Goal: Check status: Check status

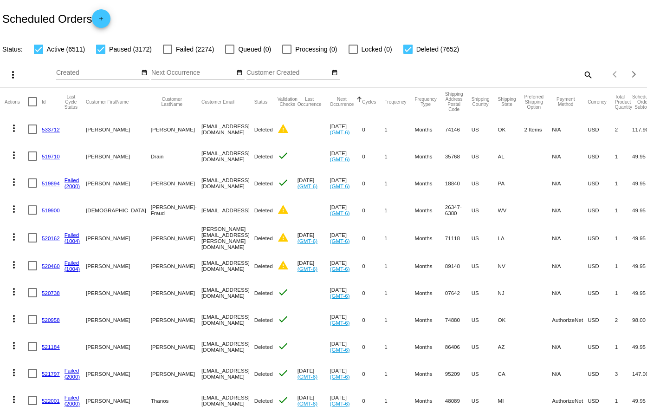
click at [582, 71] on mat-icon "search" at bounding box center [587, 74] width 11 height 14
drag, startPoint x: 521, startPoint y: 77, endPoint x: 467, endPoint y: 75, distance: 54.4
paste input "738443"
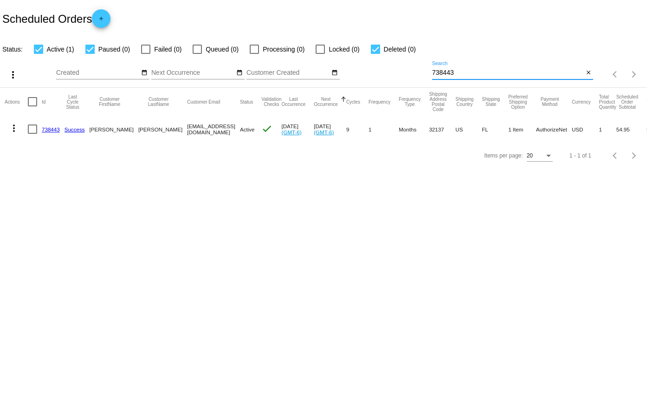
type input "738443"
click at [50, 129] on link "738443" at bounding box center [51, 129] width 18 height 6
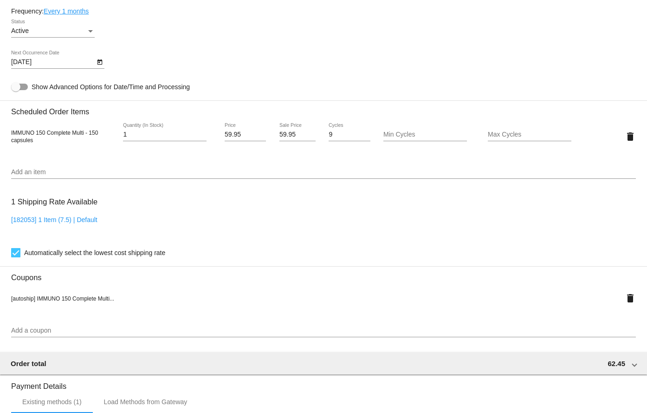
scroll to position [557, 0]
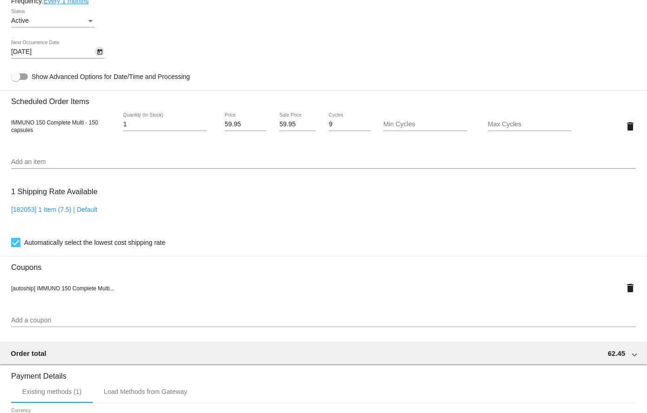
click at [103, 52] on icon "Open calendar" at bounding box center [100, 51] width 7 height 11
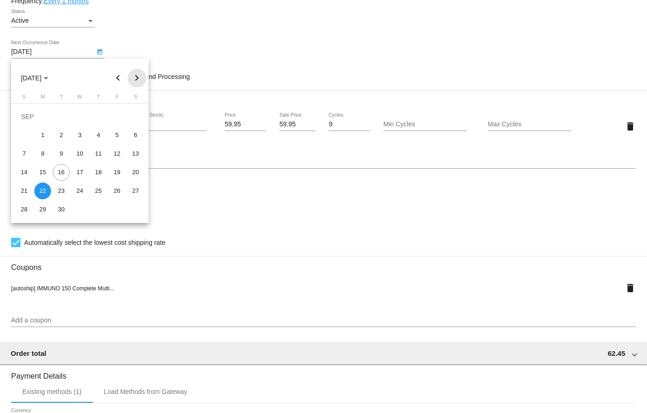
click at [134, 78] on button "Next month" at bounding box center [137, 78] width 19 height 19
click at [81, 170] on div "22" at bounding box center [80, 172] width 17 height 17
type input "[DATE]"
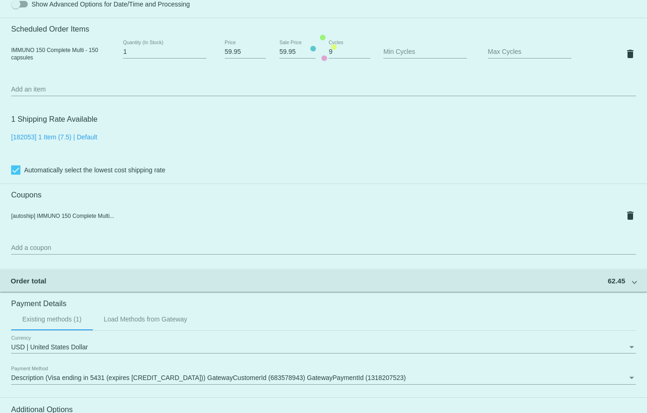
scroll to position [745, 0]
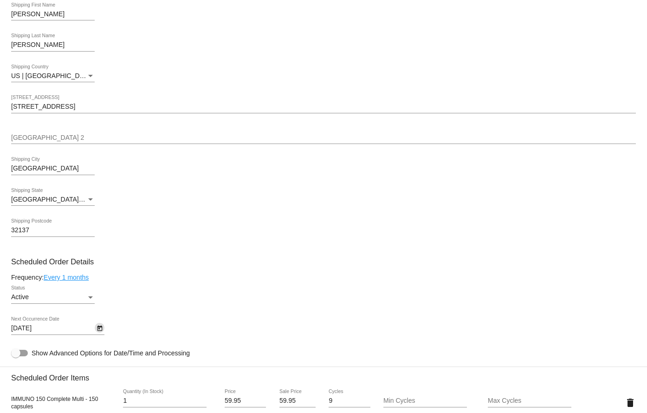
scroll to position [0, 0]
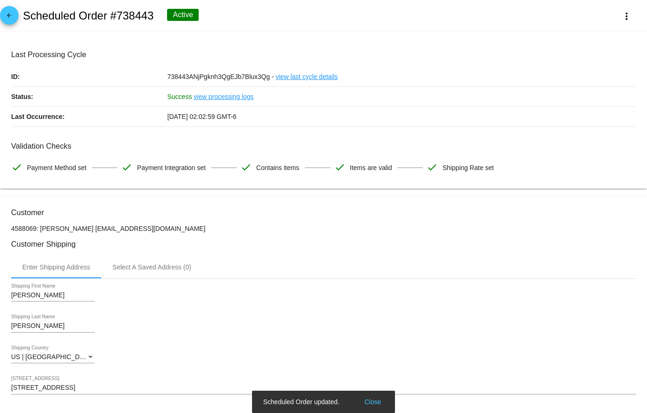
click at [9, 11] on span "arrow_back" at bounding box center [9, 17] width 11 height 23
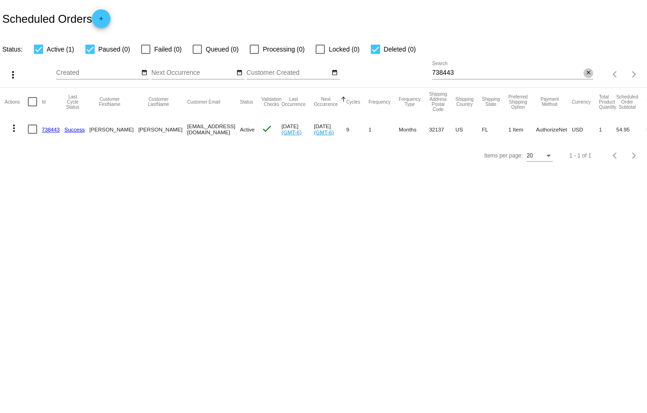
click at [589, 71] on mat-icon "close" at bounding box center [589, 72] width 7 height 7
